Goal: Check status: Check status

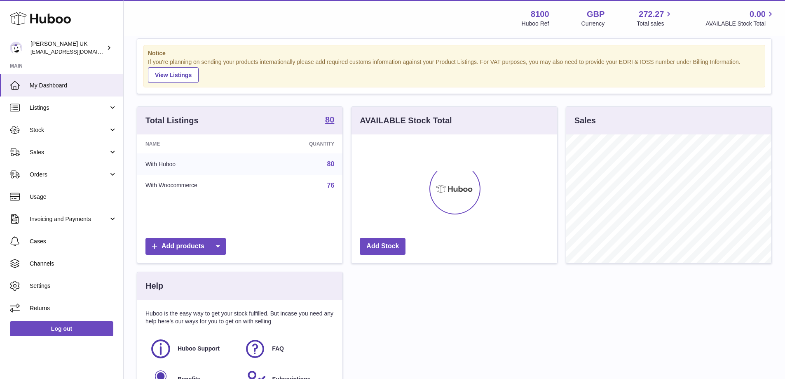
scroll to position [41, 0]
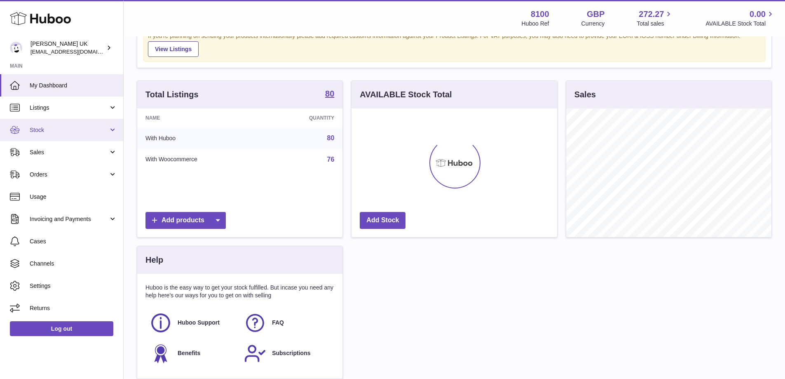
click at [101, 122] on link "Stock" at bounding box center [61, 130] width 123 height 22
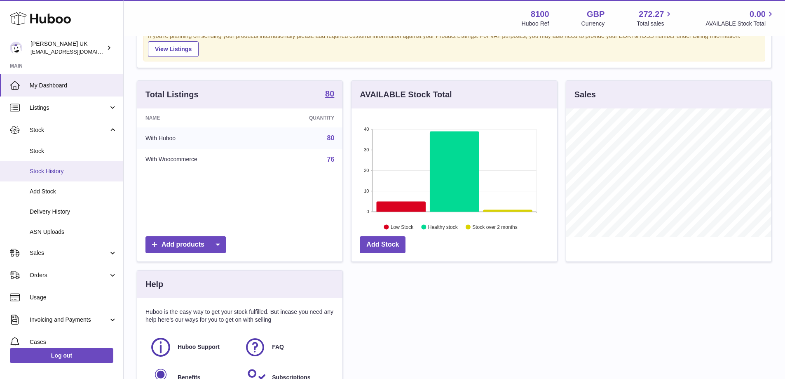
click at [97, 176] on link "Stock History" at bounding box center [61, 171] width 123 height 20
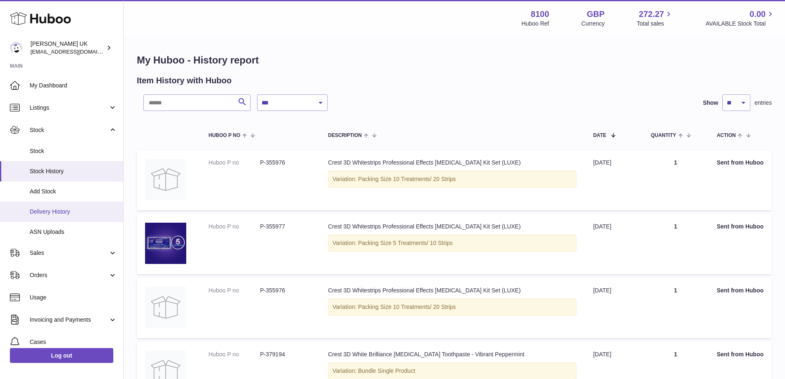
click at [73, 213] on span "Delivery History" at bounding box center [73, 212] width 87 height 8
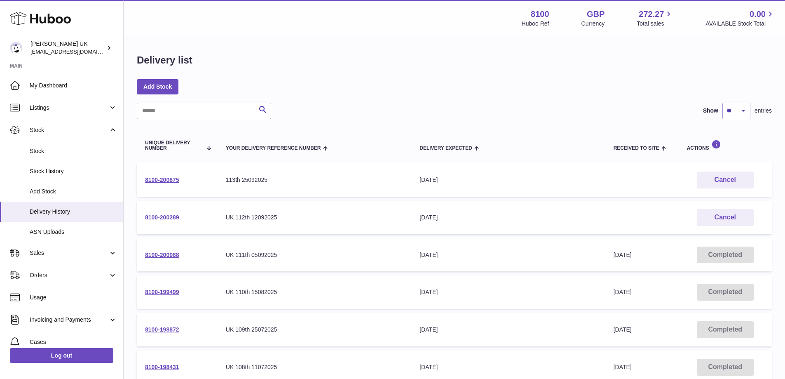
click at [174, 216] on link "8100-200289" at bounding box center [162, 217] width 34 height 7
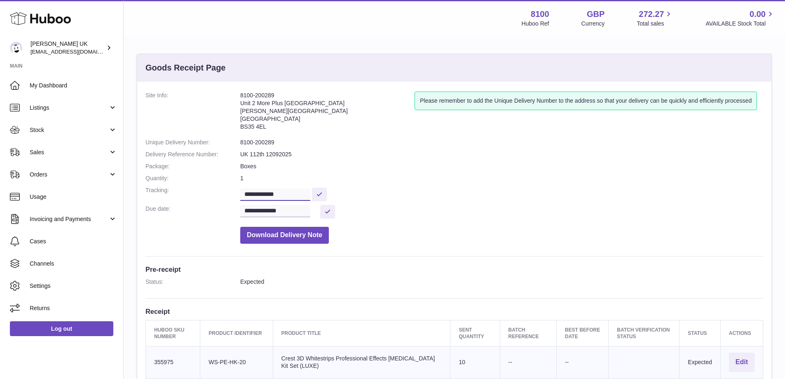
drag, startPoint x: 295, startPoint y: 192, endPoint x: 233, endPoint y: 195, distance: 62.3
click at [234, 195] on dl "**********" at bounding box center [455, 170] width 618 height 156
click at [410, 146] on dd "8100-200289" at bounding box center [501, 143] width 523 height 8
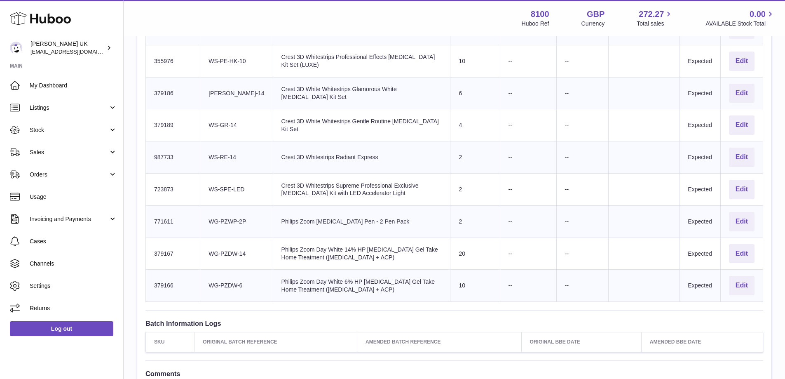
scroll to position [460, 0]
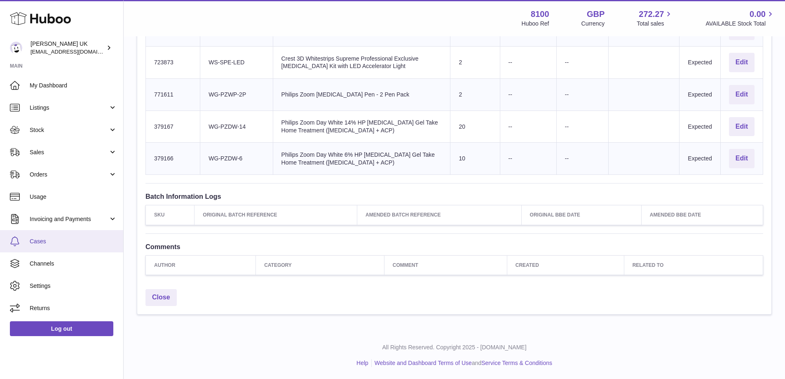
click at [94, 239] on span "Cases" at bounding box center [73, 241] width 87 height 8
